Goal: Navigation & Orientation: Find specific page/section

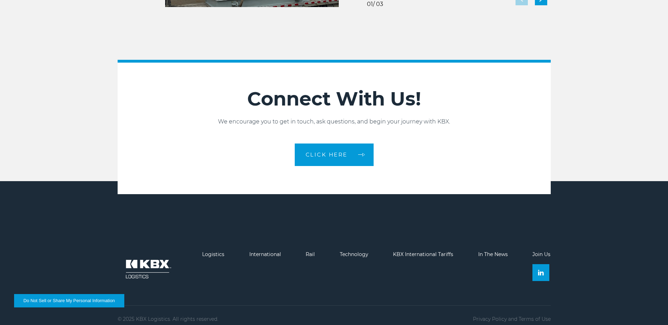
scroll to position [1571, 0]
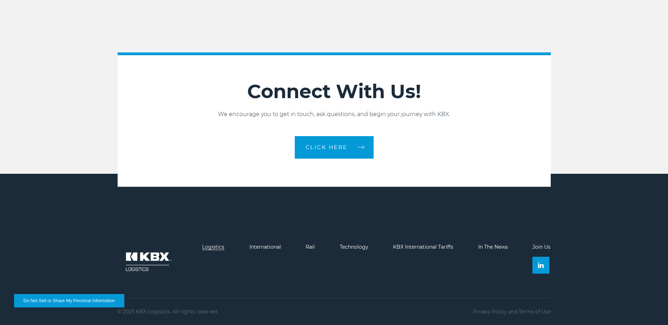
click at [211, 249] on link "Logistics" at bounding box center [213, 247] width 22 height 6
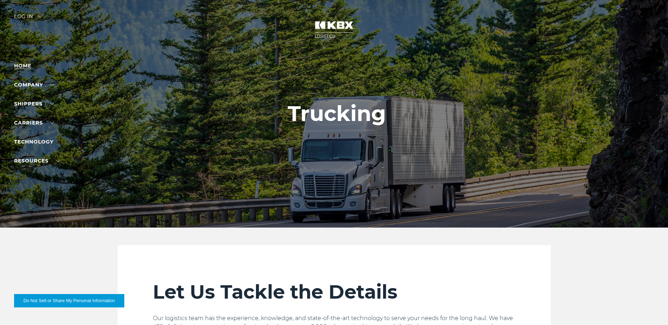
click at [23, 63] on link "Home" at bounding box center [22, 66] width 17 height 6
